Goal: Information Seeking & Learning: Learn about a topic

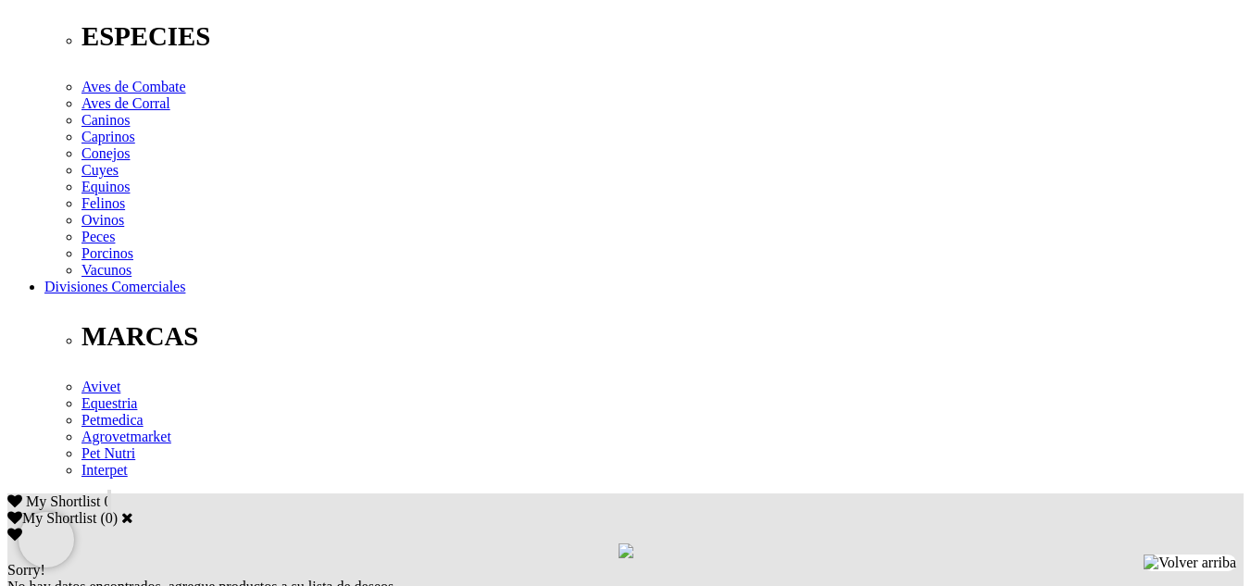
scroll to position [926, 0]
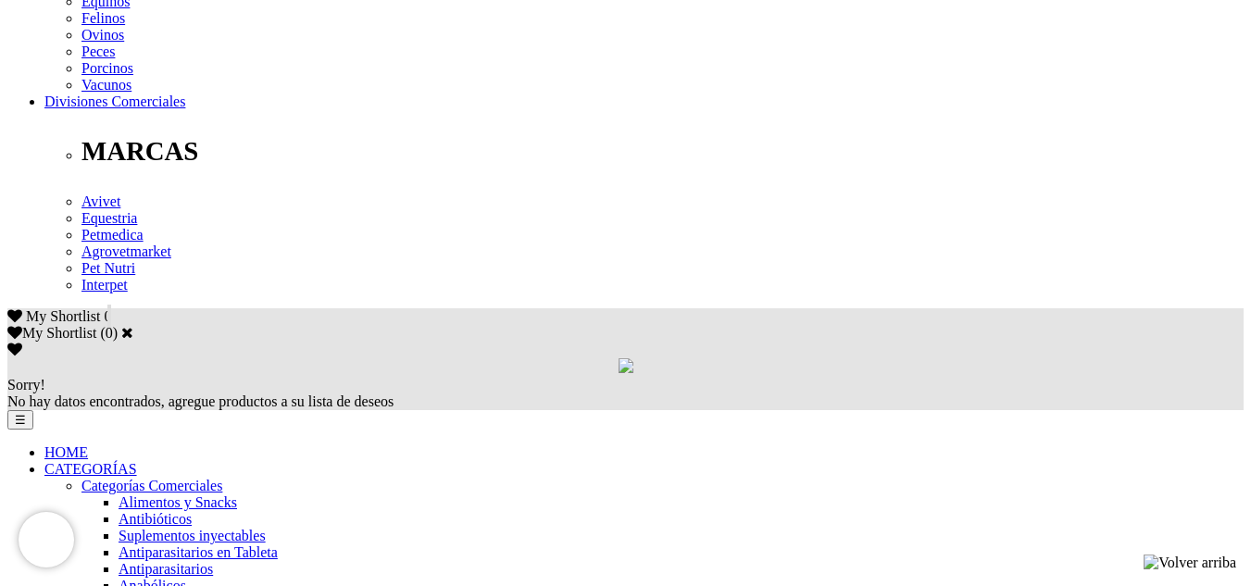
drag, startPoint x: 272, startPoint y: 111, endPoint x: 346, endPoint y: 107, distance: 74.2
copy p "0.25 mg/kg"
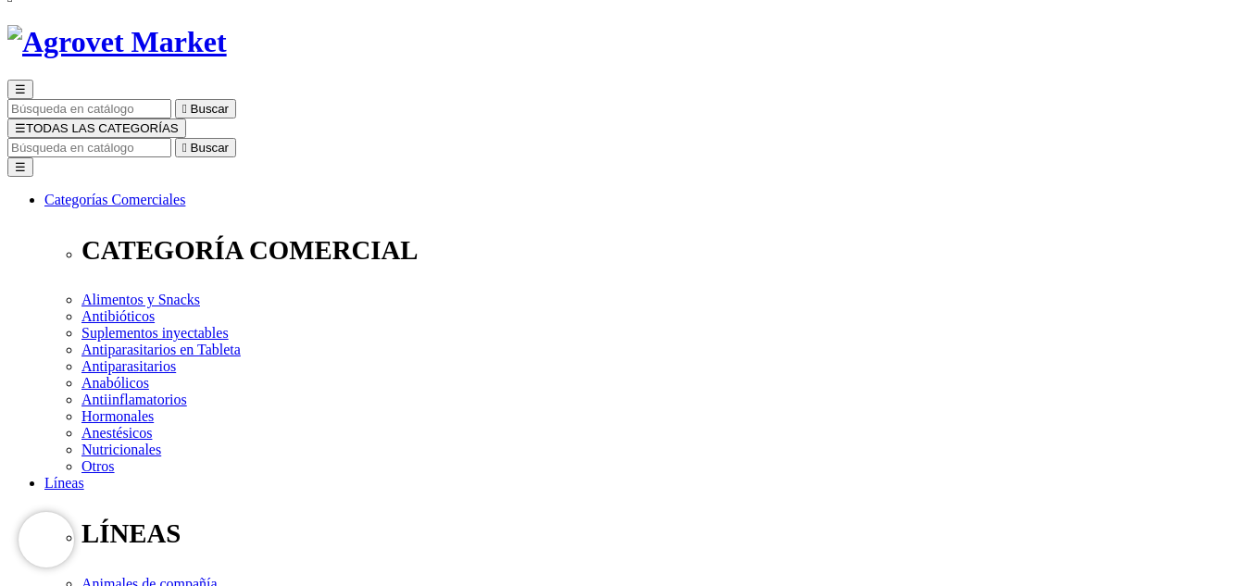
scroll to position [0, 0]
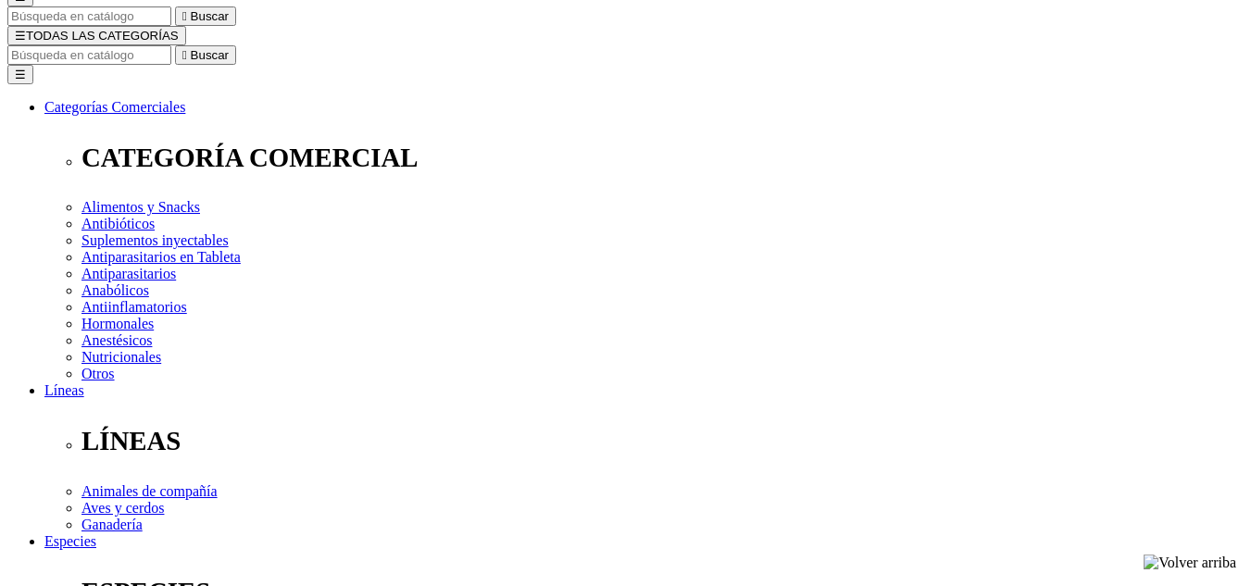
scroll to position [278, 0]
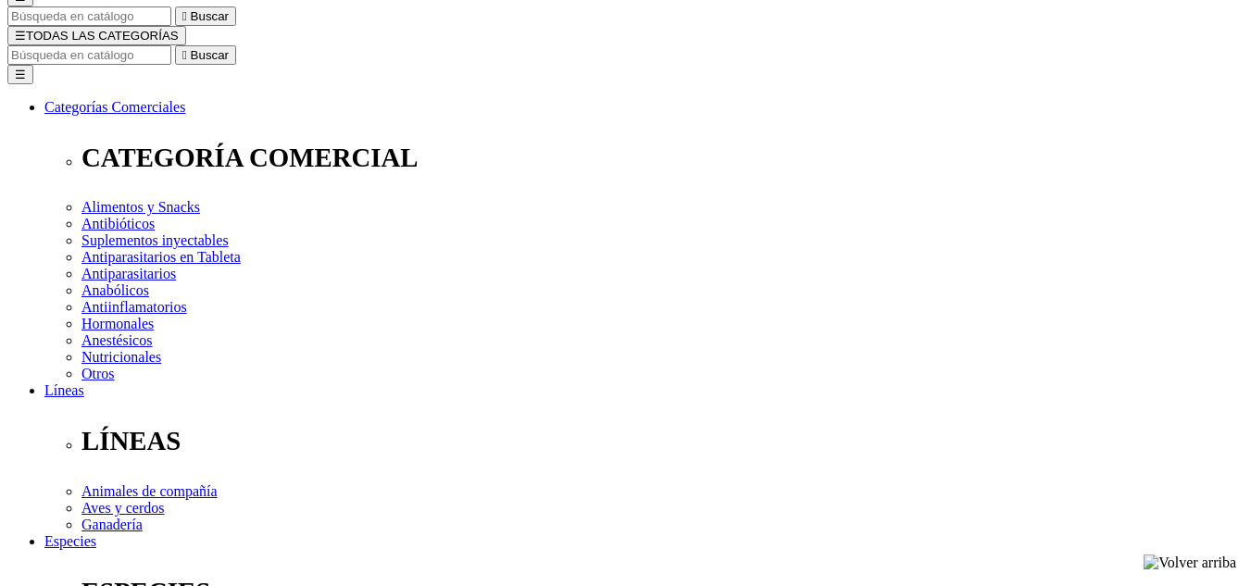
scroll to position [0, 0]
